Goal: Information Seeking & Learning: Learn about a topic

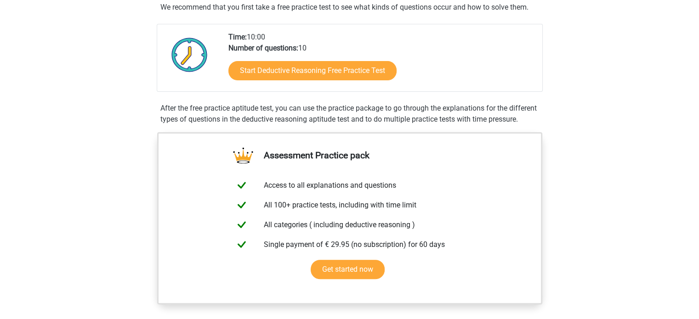
scroll to position [253, 0]
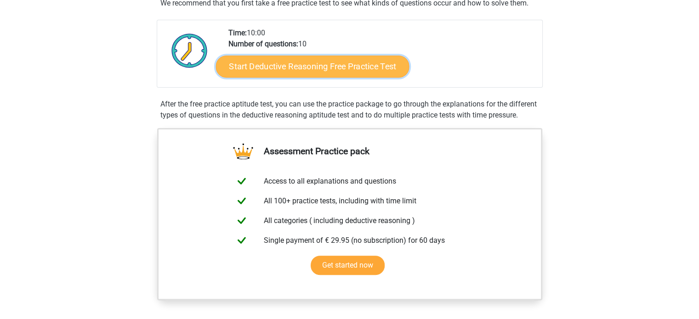
click at [314, 69] on link "Start Deductive Reasoning Free Practice Test" at bounding box center [311, 66] width 193 height 22
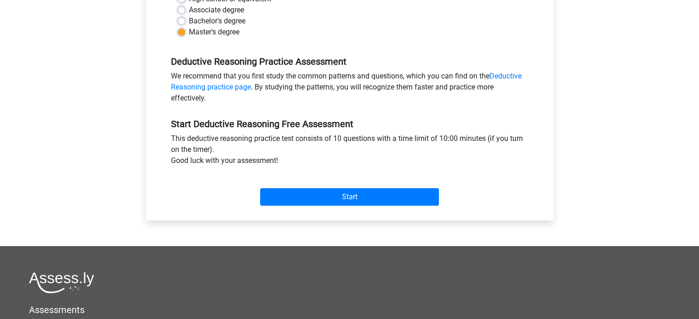
scroll to position [240, 0]
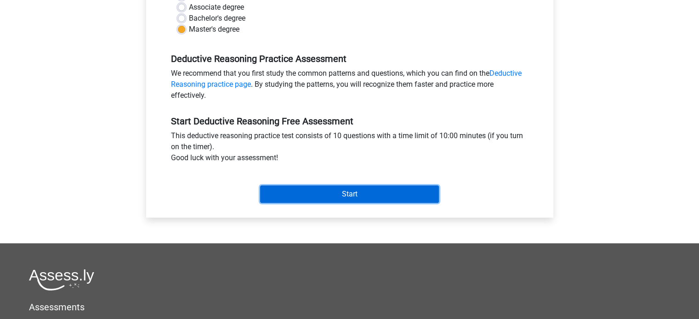
click at [395, 190] on input "Start" at bounding box center [349, 194] width 179 height 17
